Goal: Task Accomplishment & Management: Manage account settings

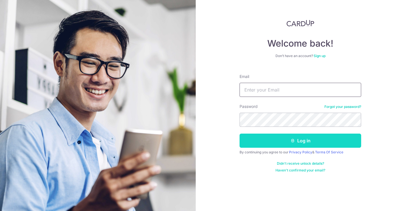
type input "[EMAIL_ADDRESS][DOMAIN_NAME]"
click at [309, 138] on button "Log in" at bounding box center [301, 141] width 122 height 14
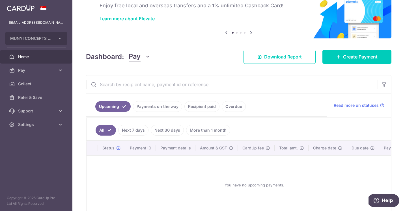
scroll to position [48, 0]
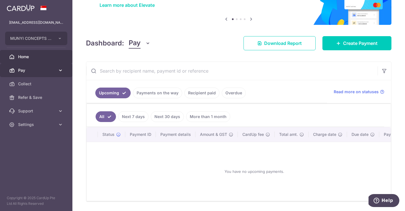
click at [48, 68] on span "Pay" at bounding box center [36, 71] width 37 height 6
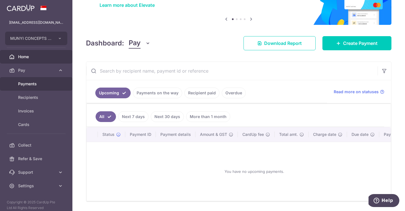
click at [46, 90] on link "Payments" at bounding box center [36, 84] width 72 height 14
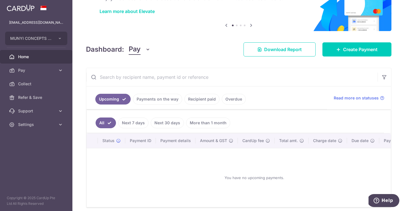
scroll to position [38, 0]
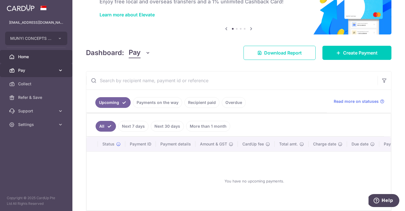
click at [35, 70] on span "Pay" at bounding box center [36, 71] width 37 height 6
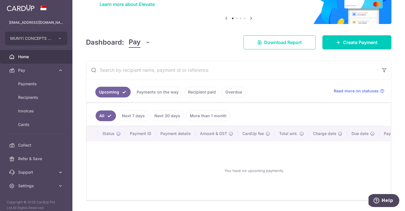
scroll to position [65, 0]
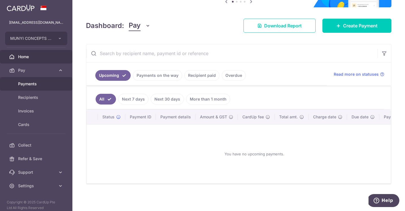
click at [58, 87] on link "Payments" at bounding box center [36, 84] width 72 height 14
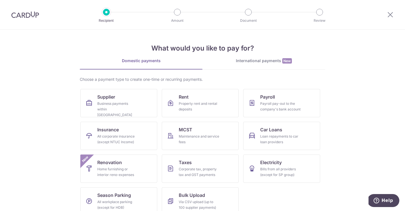
scroll to position [9, 0]
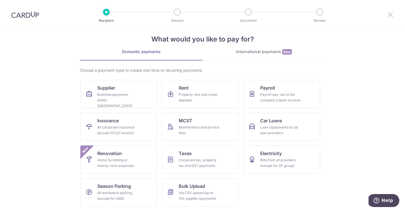
click at [392, 15] on icon at bounding box center [390, 14] width 7 height 7
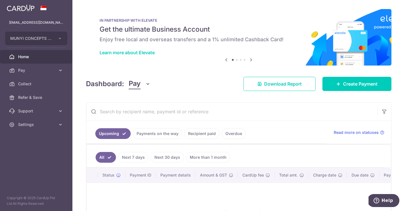
scroll to position [58, 0]
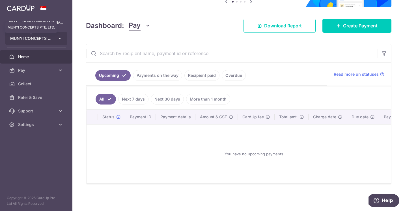
click at [51, 39] on span "MUNYI CONCEPTS PTE. LTD." at bounding box center [31, 39] width 42 height 6
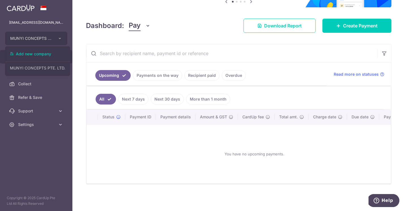
click at [100, 12] on div "× Pause Schedule Pause all future payments in this series Pause just this one p…" at bounding box center [238, 105] width 333 height 211
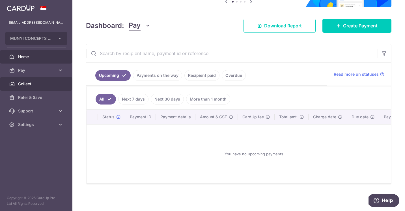
click at [57, 82] on link "Collect" at bounding box center [36, 84] width 72 height 14
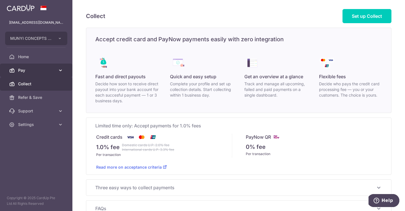
click at [55, 76] on link "Pay" at bounding box center [36, 71] width 72 height 14
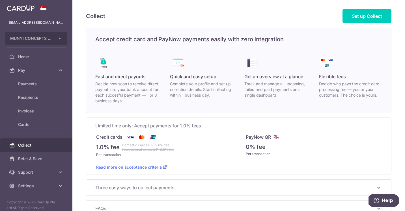
scroll to position [37, 0]
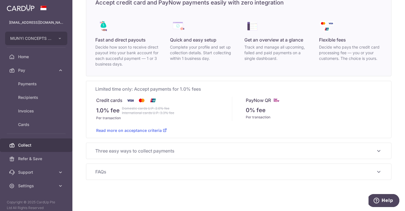
click at [101, 151] on span "Three easy ways to collect payments" at bounding box center [235, 151] width 280 height 7
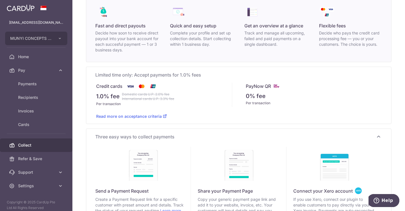
scroll to position [54, 0]
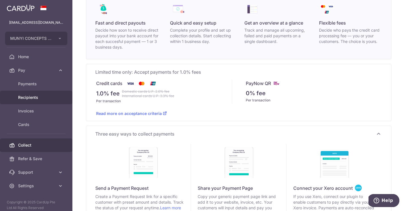
click at [57, 98] on link "Recipients" at bounding box center [36, 98] width 72 height 14
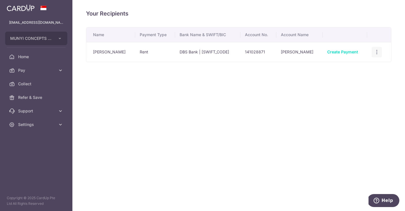
click at [375, 53] on icon "button" at bounding box center [377, 52] width 6 height 6
click at [348, 81] on span "Linked Payments" at bounding box center [357, 82] width 36 height 6
